Goal: Use online tool/utility: Utilize a website feature to perform a specific function

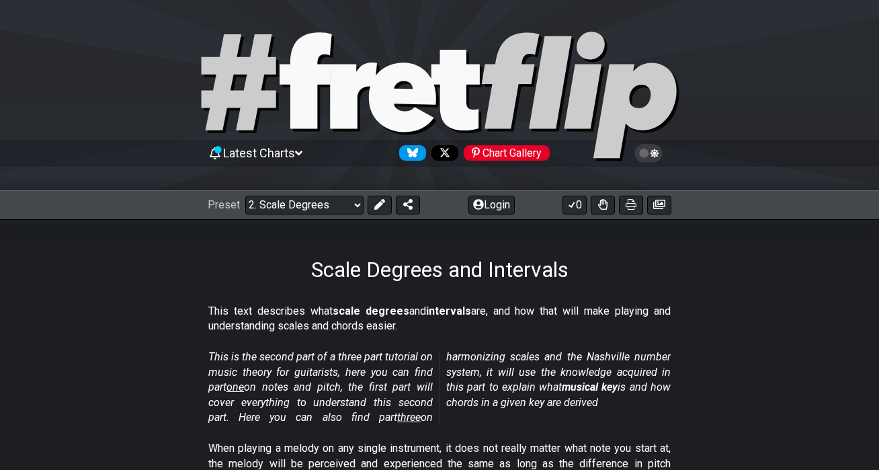
select select "/scale-degrees-and-intervals"
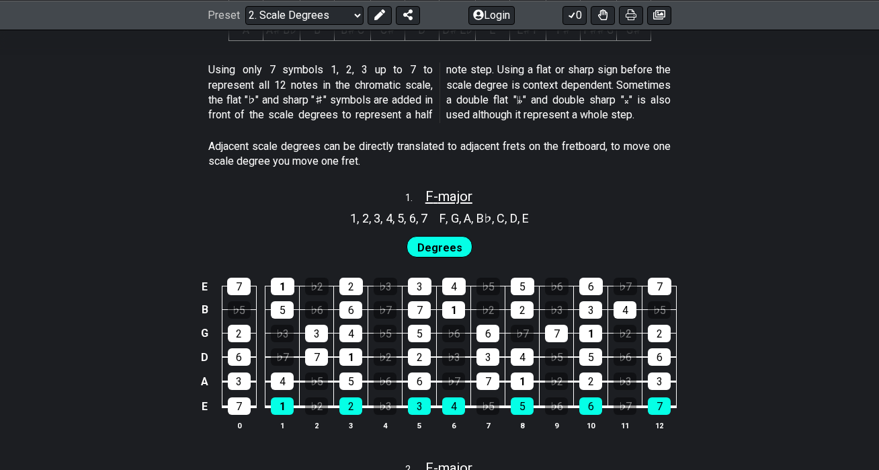
click at [447, 192] on span "F - major" at bounding box center [448, 196] width 47 height 16
select select "F"
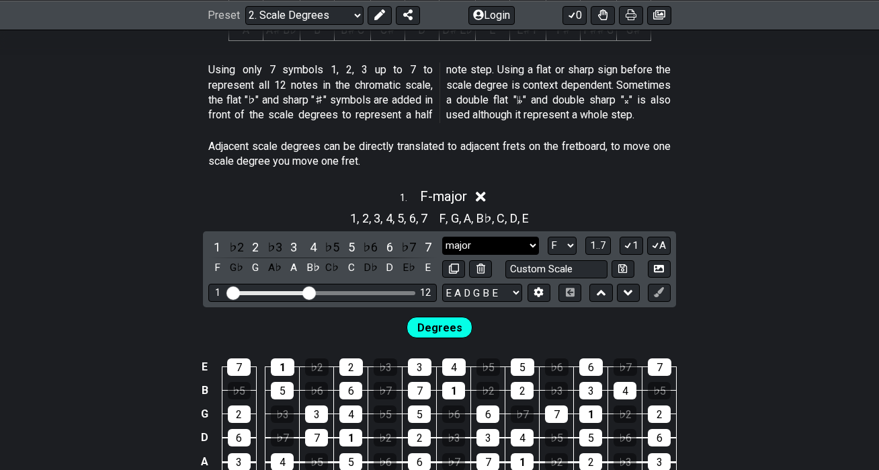
click at [467, 239] on select "major major Minor Pentatonic Major Pentatonic Minor Blues Major Blues Major / I…" at bounding box center [490, 246] width 97 height 18
click at [425, 268] on div "E" at bounding box center [427, 268] width 17 height 18
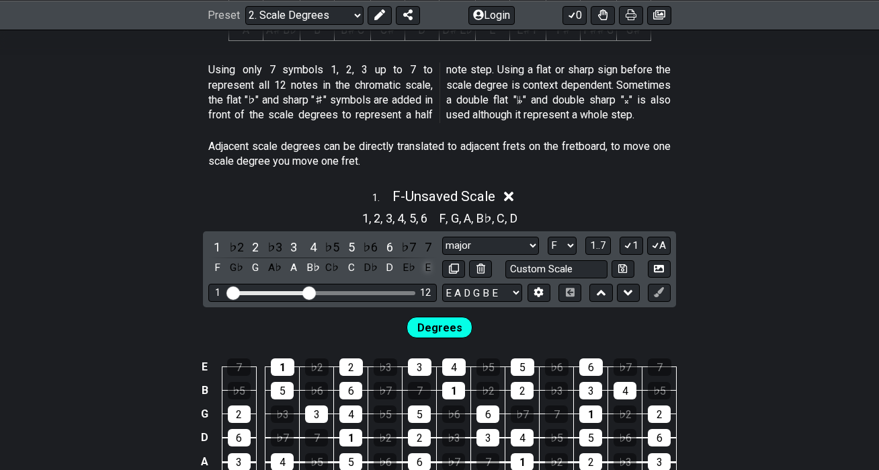
click at [425, 268] on div "E" at bounding box center [427, 268] width 17 height 18
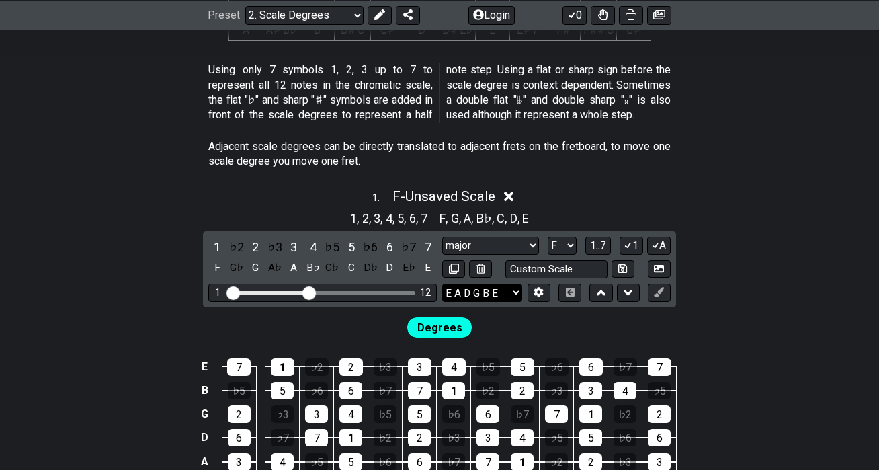
click at [477, 294] on select "E A D G B E E A D G B E E A D G B E B E A D F♯ B A D G C E A D A D G B E E♭ A♭ …" at bounding box center [482, 293] width 80 height 18
click at [514, 198] on icon at bounding box center [509, 196] width 10 height 10
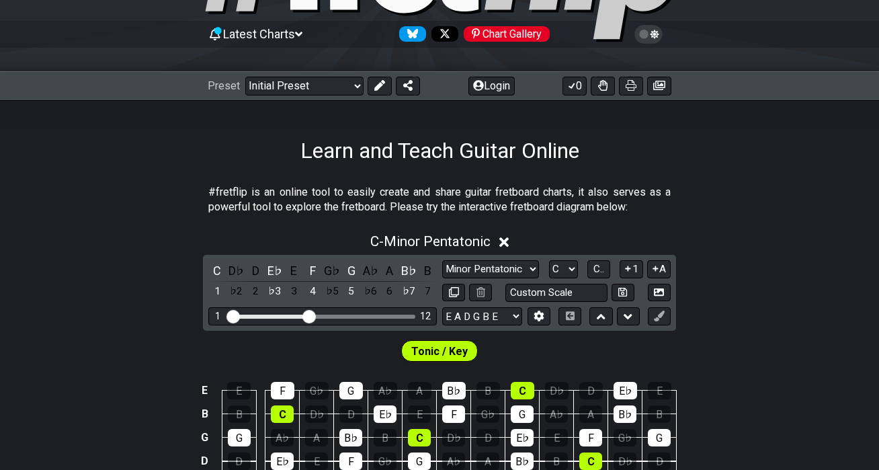
scroll to position [80, 0]
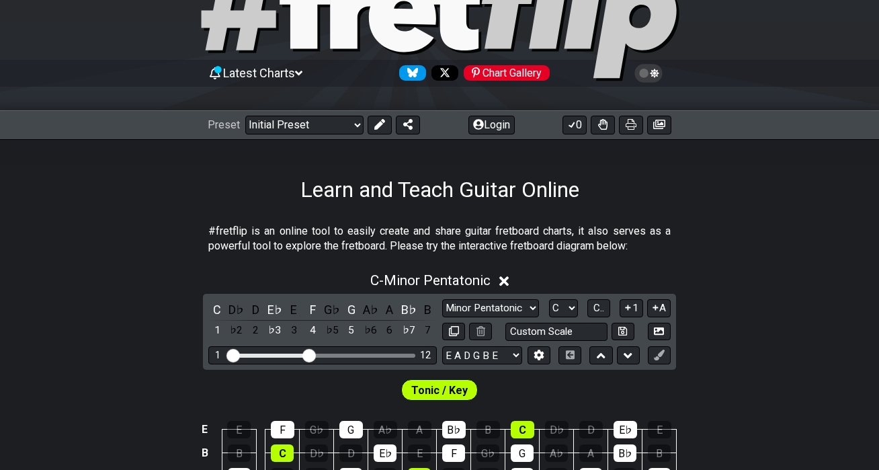
click at [312, 114] on div "Preset Welcome to #fretflip! Initial Preset Custom Preset Minor Pentatonic Majo…" at bounding box center [439, 125] width 879 height 30
click at [312, 124] on select "Welcome to #fretflip! Initial Preset Custom Preset Minor Pentatonic Major Penta…" at bounding box center [304, 125] width 118 height 19
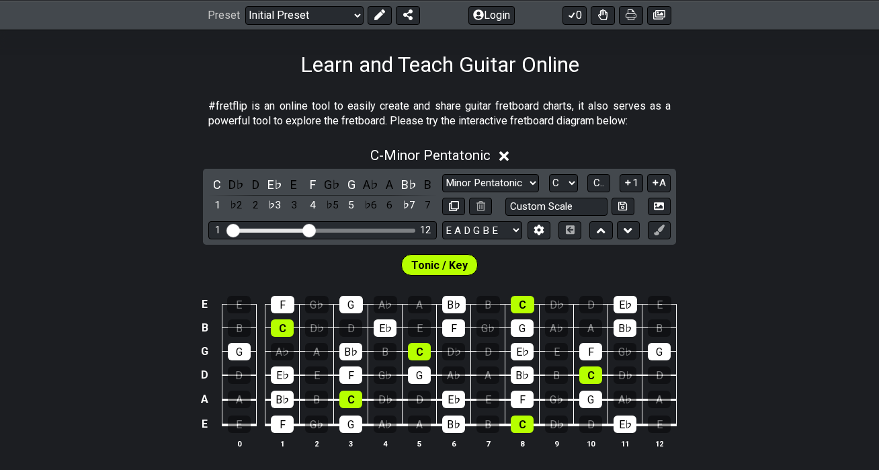
scroll to position [224, 0]
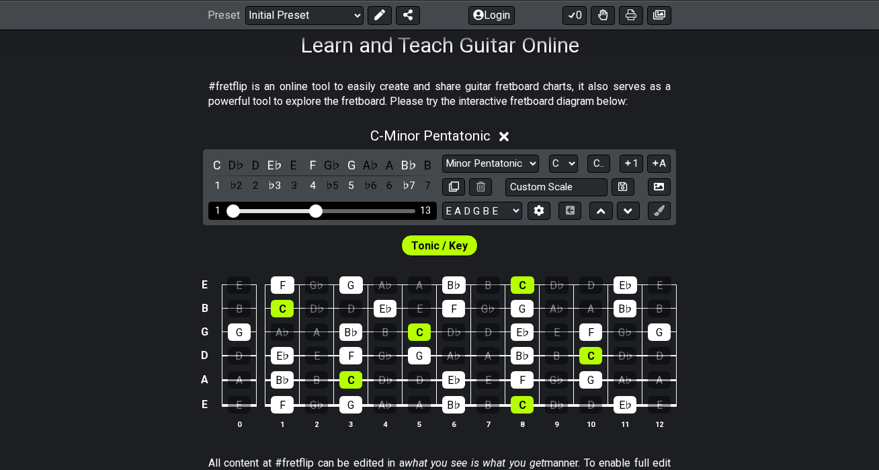
drag, startPoint x: 308, startPoint y: 214, endPoint x: 317, endPoint y: 213, distance: 9.4
click at [317, 210] on input "Visible fret range" at bounding box center [322, 210] width 191 height 0
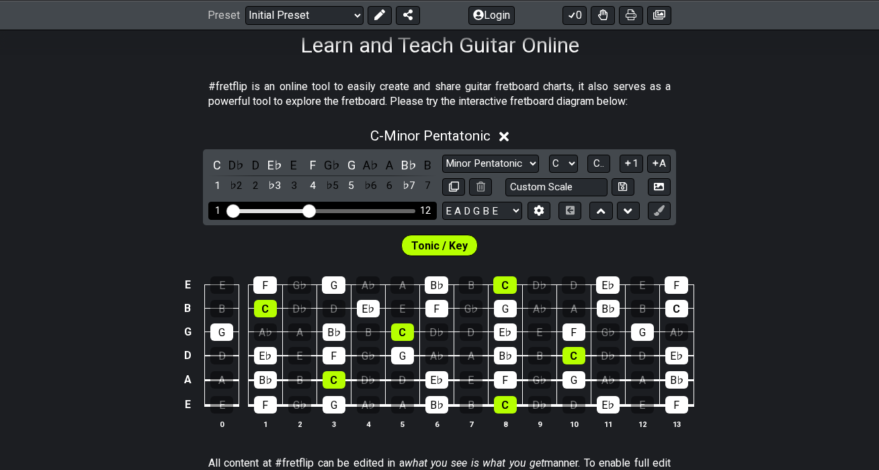
drag, startPoint x: 317, startPoint y: 213, endPoint x: 310, endPoint y: 213, distance: 7.4
click at [310, 210] on input "Visible fret range" at bounding box center [322, 210] width 191 height 0
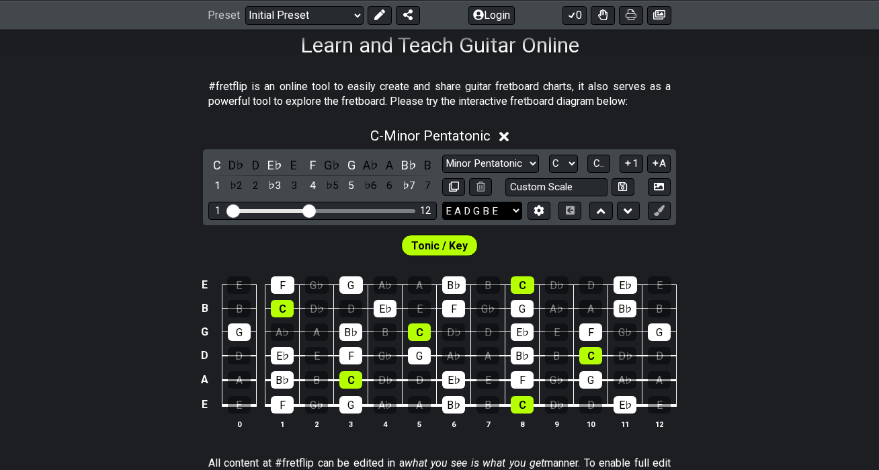
click at [509, 213] on select "E A D G B E E A D G B E E A D G B E B E A D F♯ B A D G C E A D A D G B E E♭ A♭ …" at bounding box center [482, 211] width 80 height 18
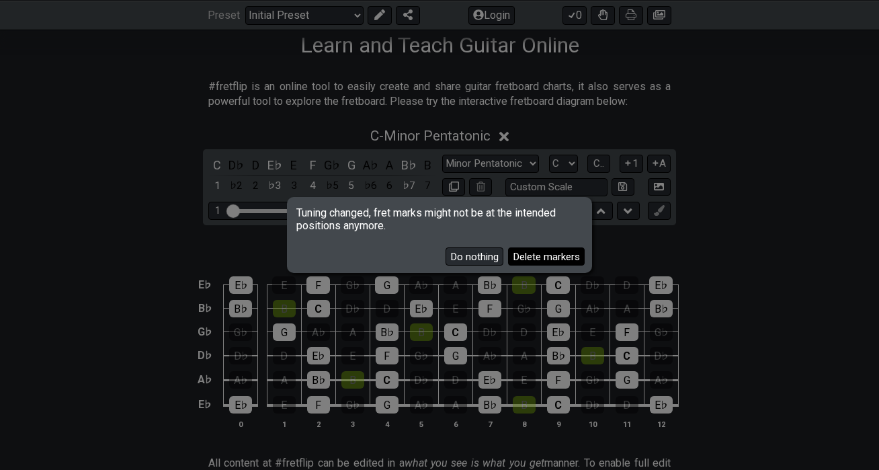
click at [532, 254] on button "Delete markers" at bounding box center [546, 256] width 77 height 18
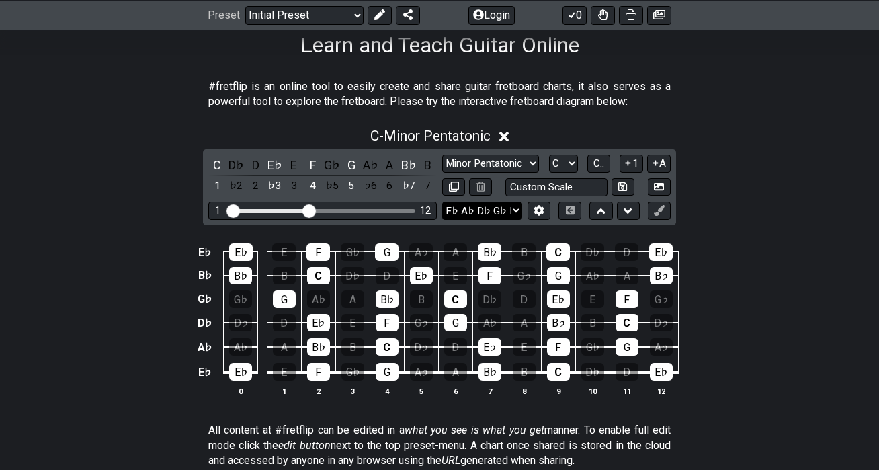
click at [480, 203] on select "E A D G B E E A D G B E E A D G B E B E A D F♯ B A D G C E A D A D G B E E♭ A♭ …" at bounding box center [482, 211] width 80 height 18
select select "E A D G B E"
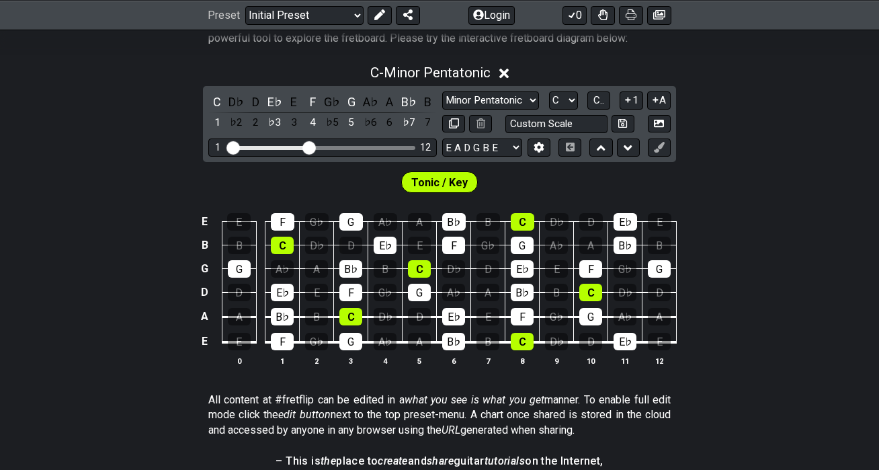
scroll to position [290, 0]
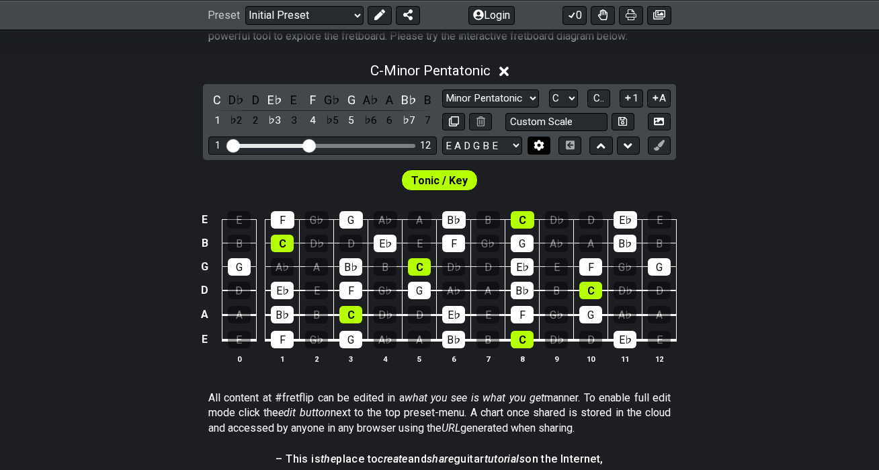
click at [536, 146] on icon at bounding box center [538, 145] width 9 height 10
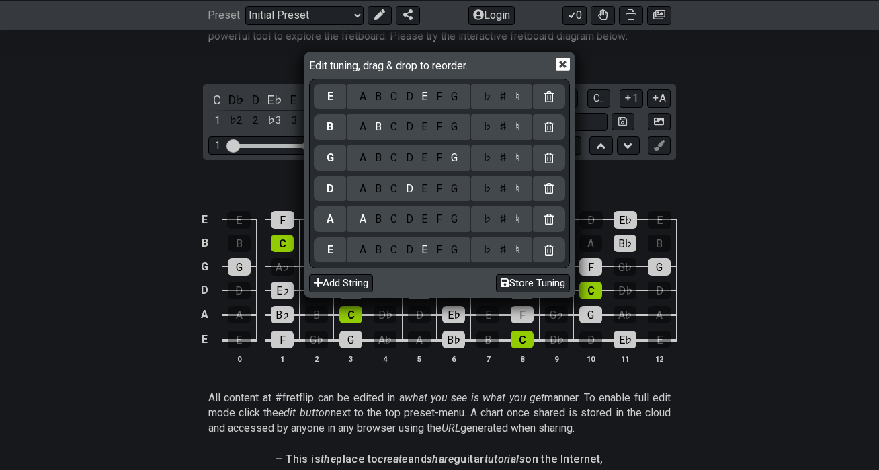
click at [570, 62] on icon at bounding box center [563, 64] width 14 height 13
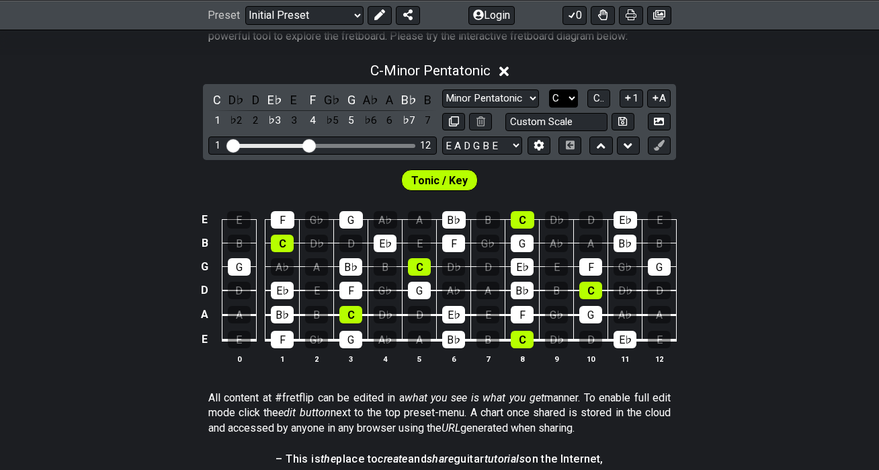
click at [560, 99] on select "A♭ A A♯ B♭ B C C♯ D♭ D D♯ E♭ E F F♯ G♭ G G♯" at bounding box center [563, 98] width 29 height 18
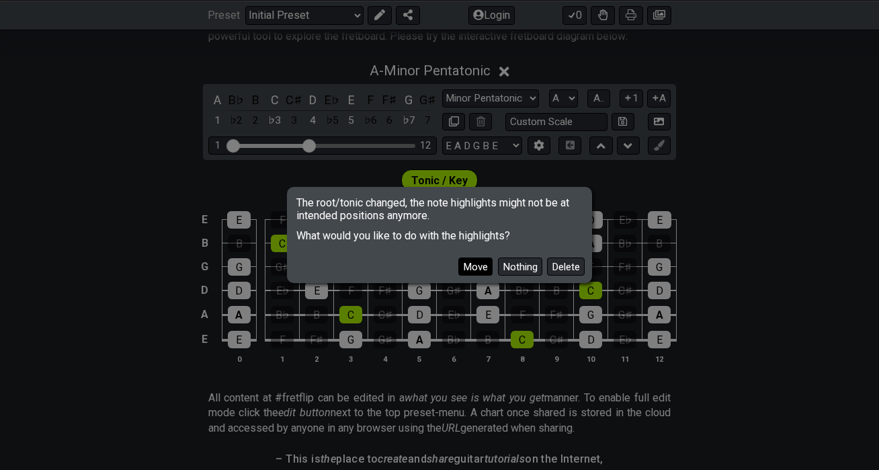
click at [478, 261] on button "Move" at bounding box center [475, 266] width 34 height 18
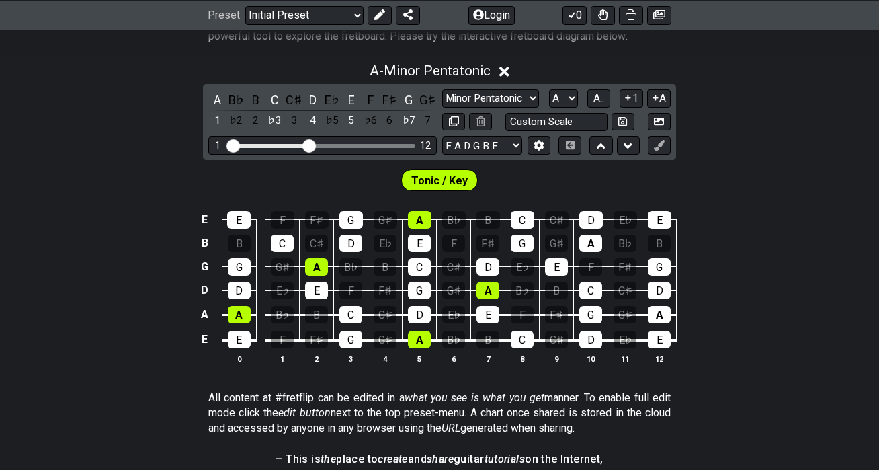
click at [742, 328] on div "E E F F♯ G G♯ A B♭ B C C♯ D E♭ E B B C C♯ D E♭ E F F♯ G G♯ A B♭ B G G G♯ A B♭ B…" at bounding box center [439, 288] width 879 height 189
click at [598, 95] on span "A.." at bounding box center [598, 98] width 11 height 12
click at [605, 103] on span "1..7" at bounding box center [598, 98] width 16 height 12
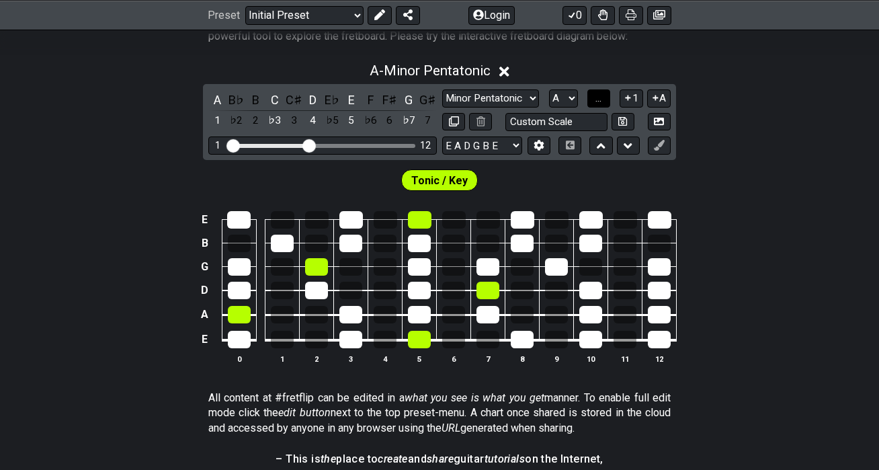
click at [604, 101] on button "..." at bounding box center [598, 98] width 23 height 18
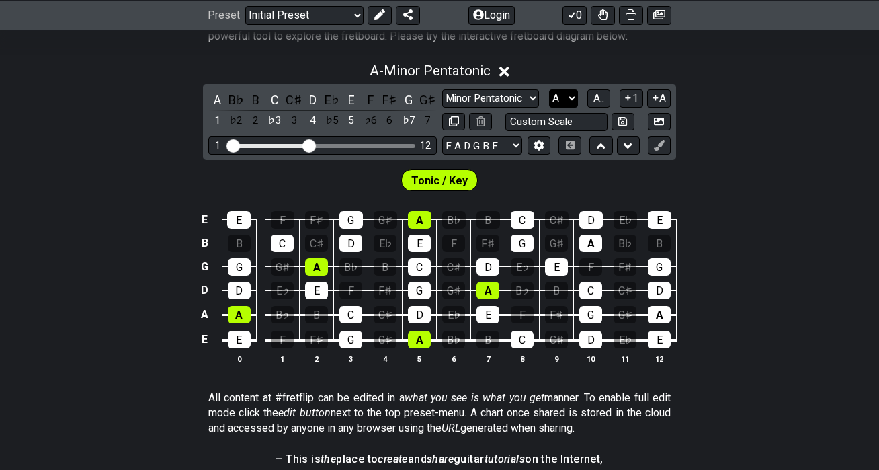
click at [573, 94] on select "A♭ A A♯ B♭ B C C♯ D♭ D D♯ E♭ E F F♯ G♭ G G♯" at bounding box center [563, 98] width 29 height 18
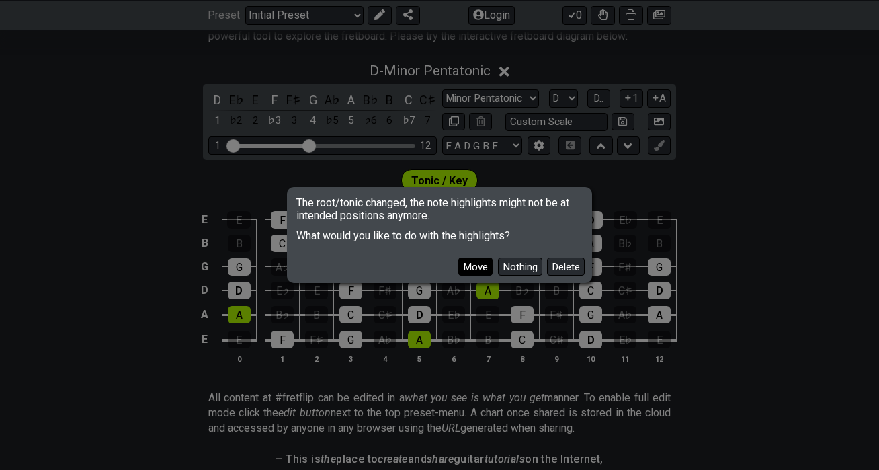
click at [490, 265] on button "Move" at bounding box center [475, 266] width 34 height 18
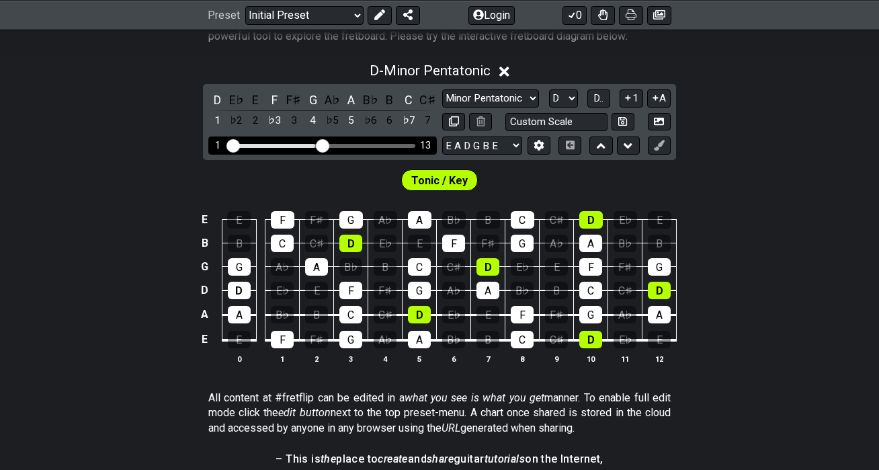
drag, startPoint x: 310, startPoint y: 148, endPoint x: 319, endPoint y: 148, distance: 9.4
click at [319, 144] on input "Visible fret range" at bounding box center [322, 144] width 191 height 0
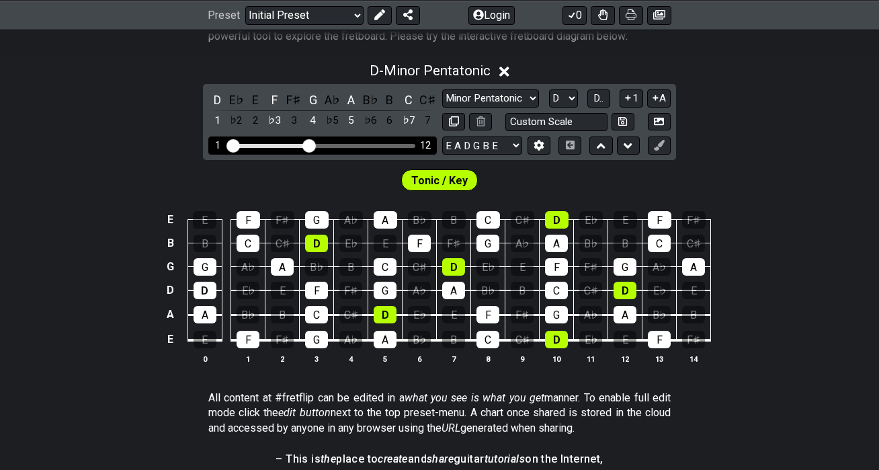
drag, startPoint x: 319, startPoint y: 146, endPoint x: 309, endPoint y: 146, distance: 10.1
click at [309, 144] on input "Visible fret range" at bounding box center [322, 144] width 191 height 0
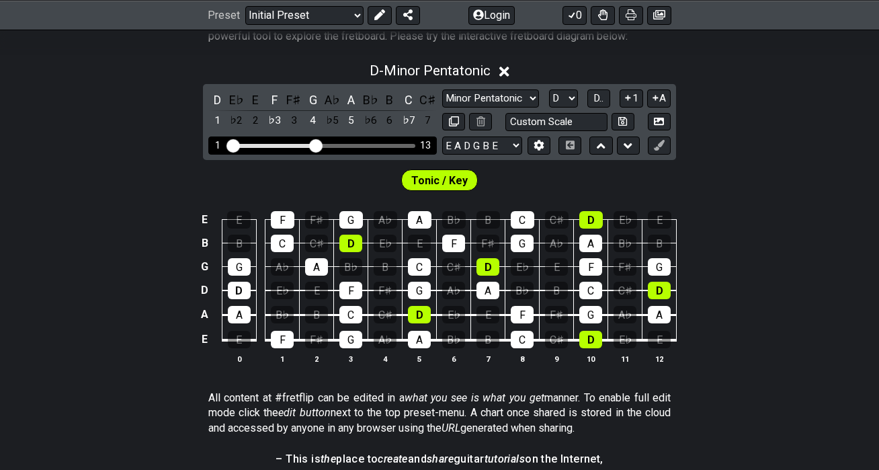
click at [312, 144] on input "Visible fret range" at bounding box center [322, 144] width 191 height 0
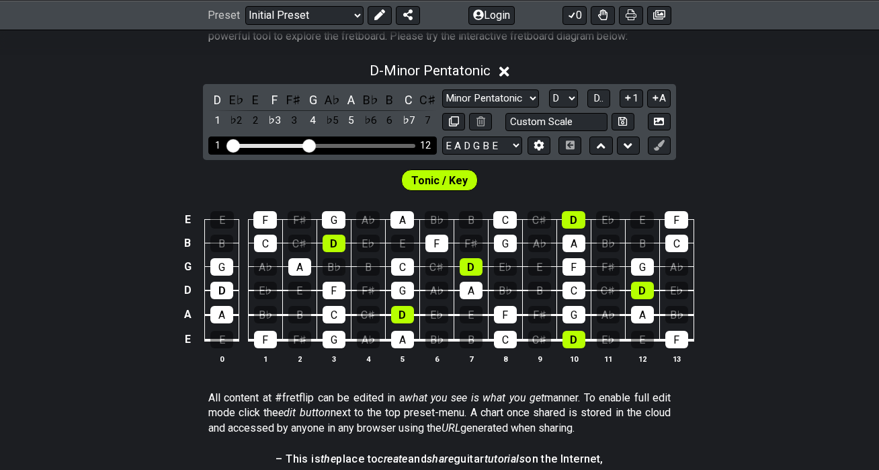
click at [308, 144] on input "Visible fret range" at bounding box center [322, 144] width 191 height 0
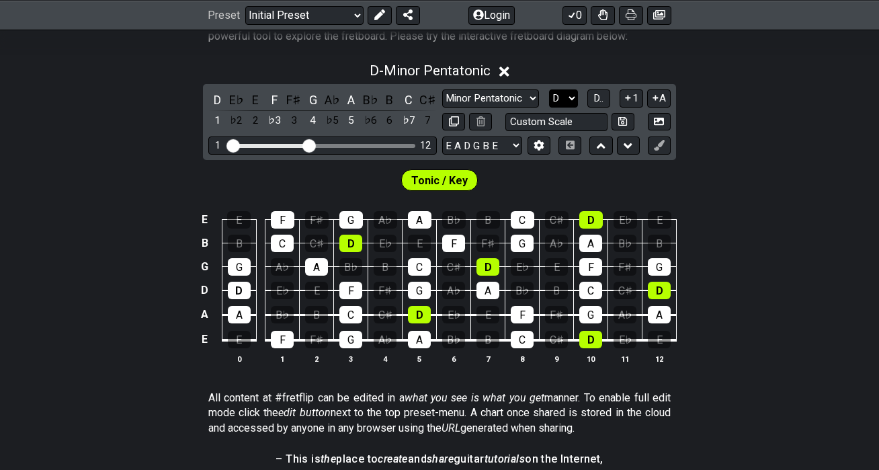
click at [558, 101] on select "A♭ A A♯ B♭ B C C♯ D♭ D D♯ E♭ E F F♯ G♭ G G♯" at bounding box center [563, 98] width 29 height 18
select select "A"
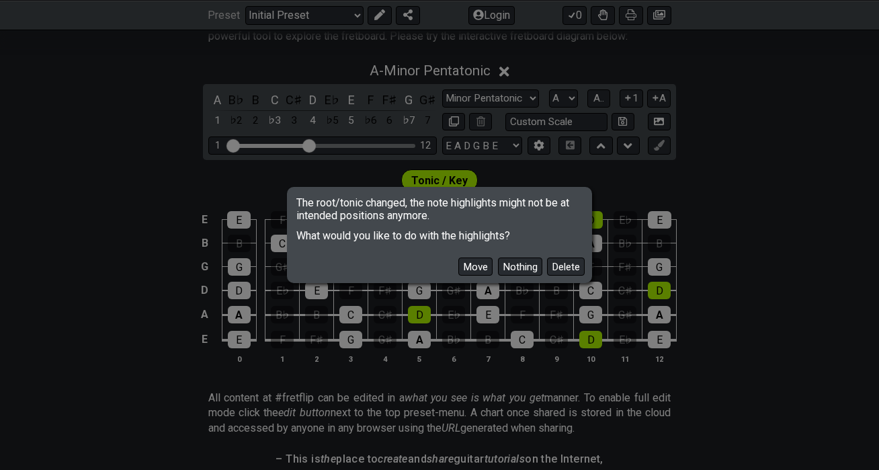
click at [477, 253] on div "Move Nothing Delete" at bounding box center [439, 261] width 301 height 39
click at [477, 263] on button "Move" at bounding box center [475, 266] width 34 height 18
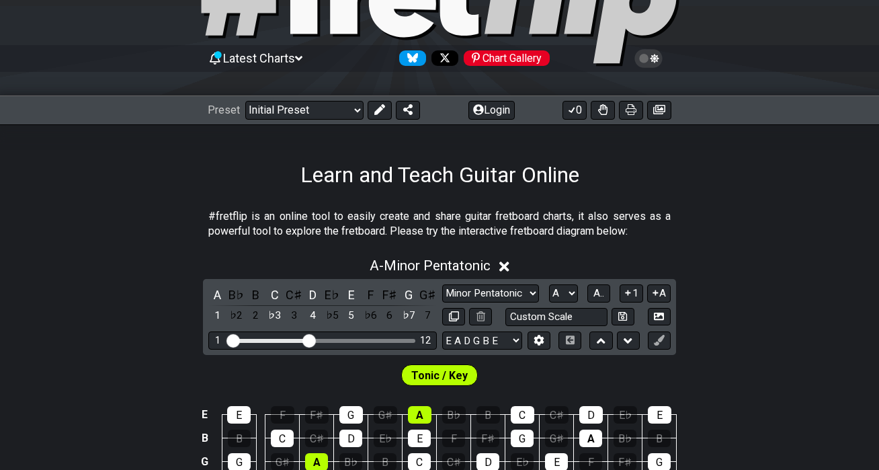
scroll to position [25, 0]
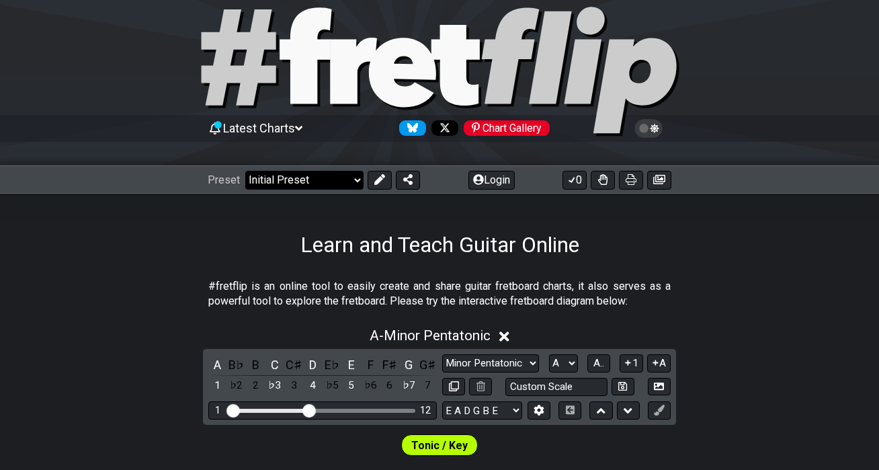
click at [330, 185] on select "Welcome to #fretflip! Initial Preset Custom Preset Minor Pentatonic Major Penta…" at bounding box center [304, 180] width 118 height 19
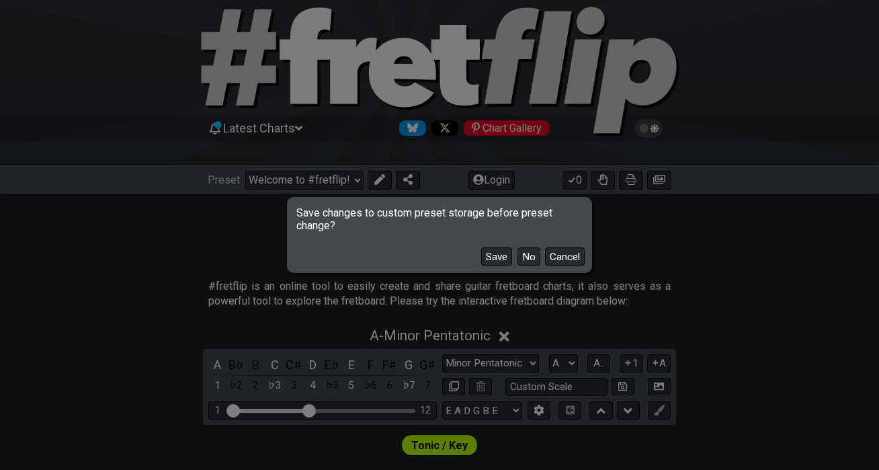
click at [523, 258] on button "No" at bounding box center [528, 256] width 23 height 18
select select "/minor-pentatonic"
select select "C"
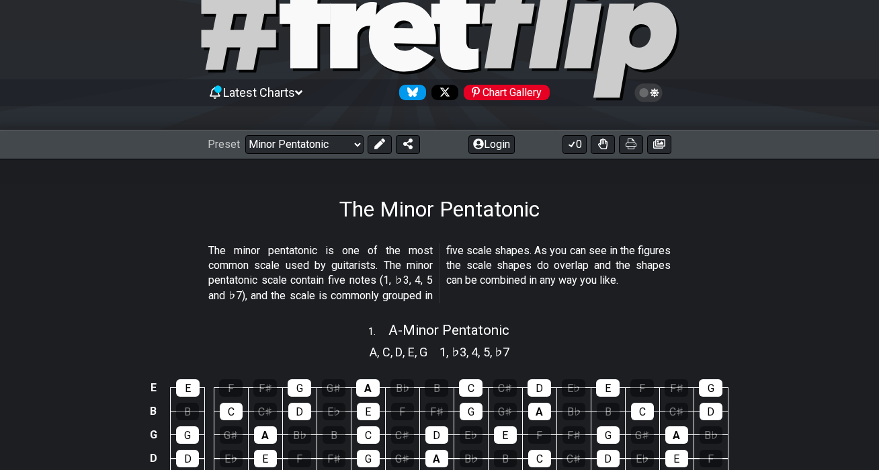
scroll to position [65, 0]
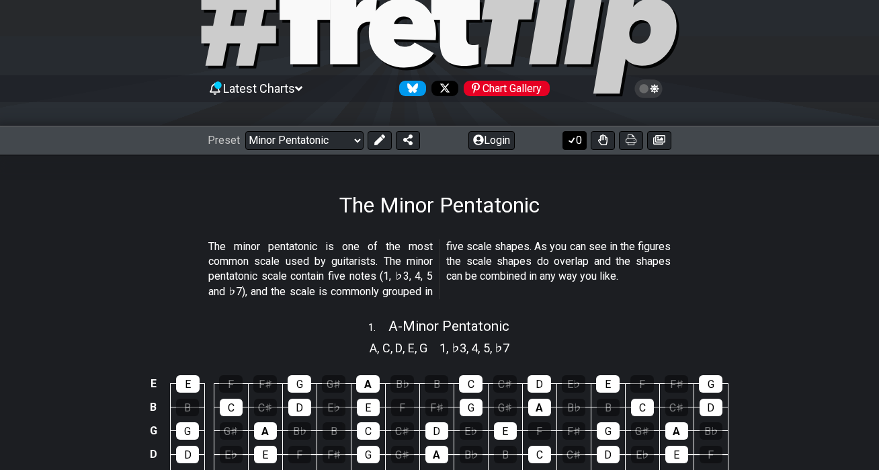
click at [572, 136] on icon at bounding box center [571, 139] width 13 height 11
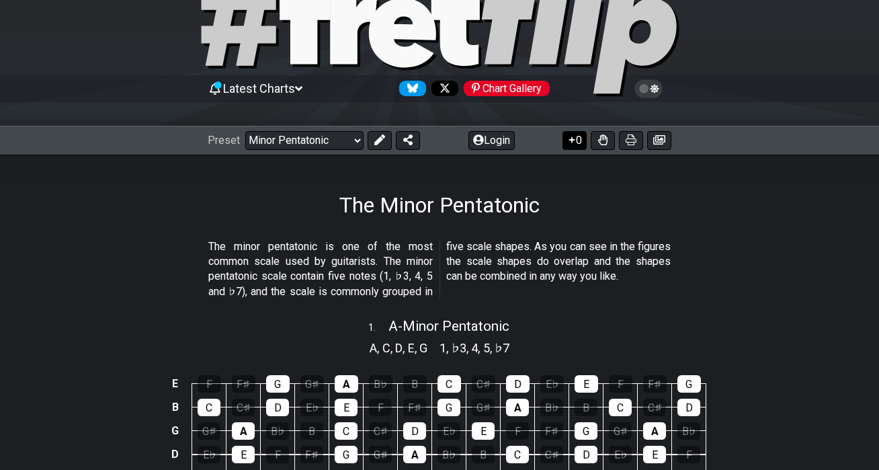
click at [578, 145] on button "0" at bounding box center [574, 140] width 24 height 19
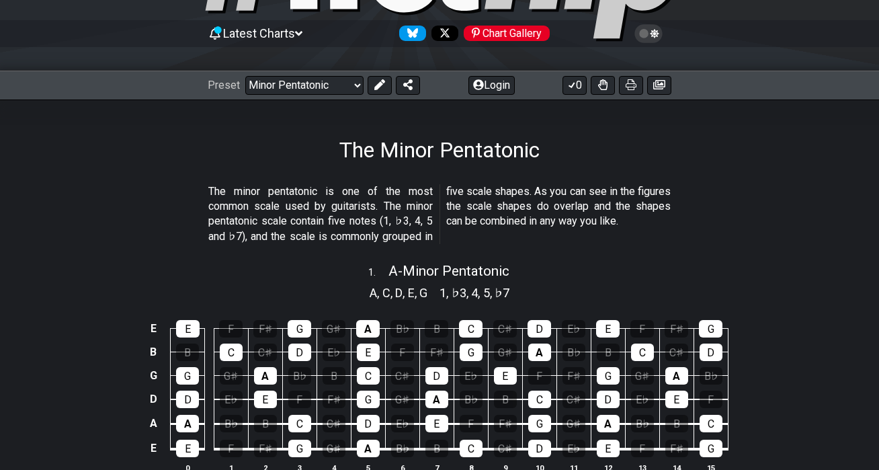
scroll to position [132, 0]
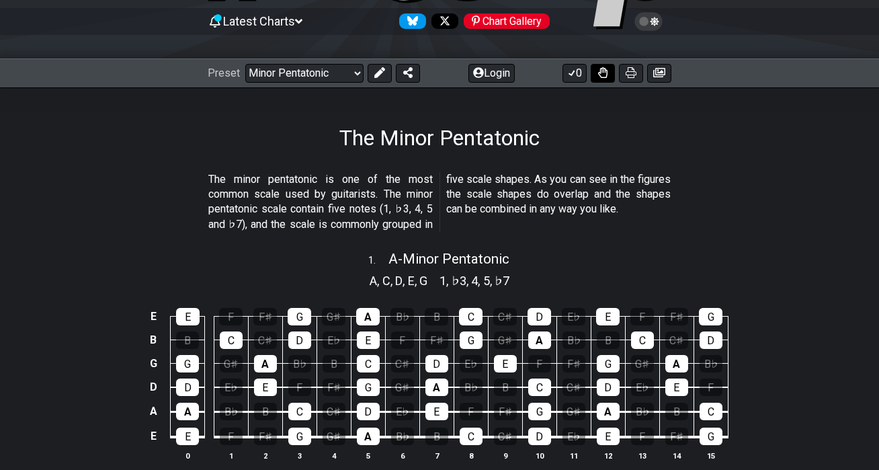
click at [601, 73] on icon at bounding box center [602, 72] width 9 height 11
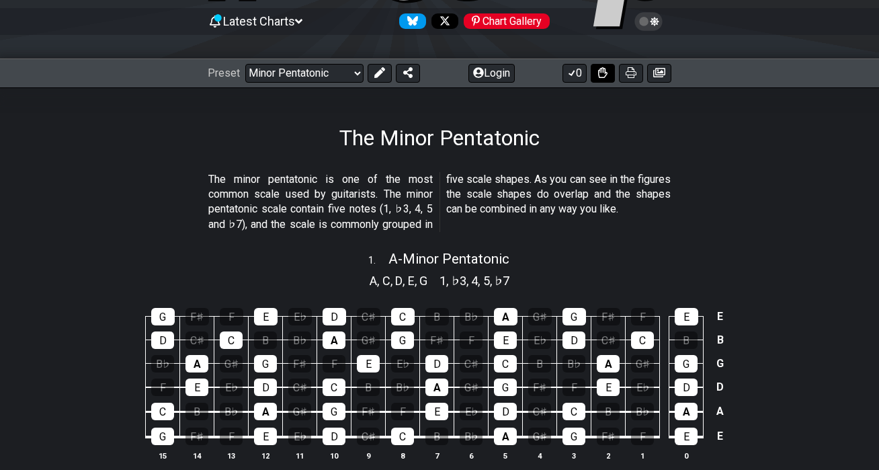
click at [601, 73] on icon at bounding box center [602, 72] width 9 height 11
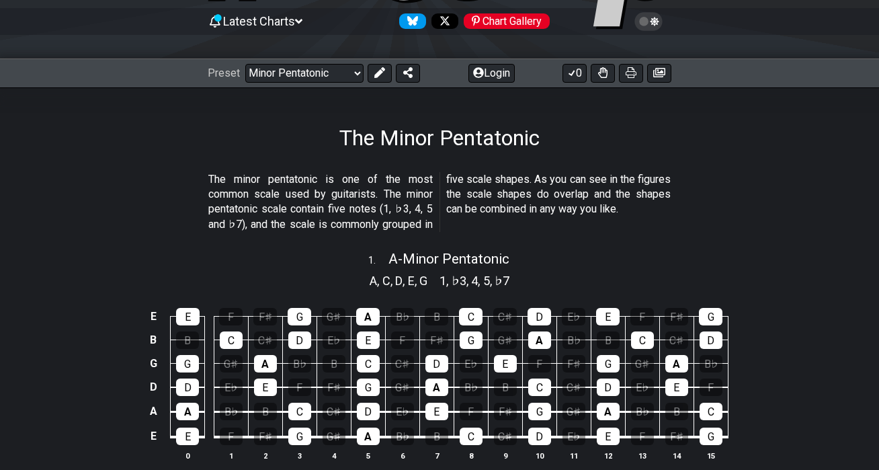
click at [613, 119] on div "The Minor Pentatonic" at bounding box center [439, 118] width 879 height 63
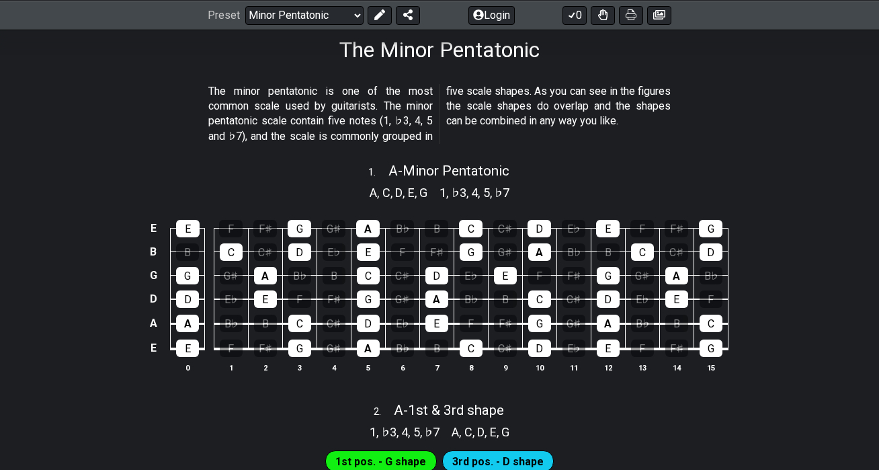
scroll to position [226, 0]
